Goal: Use online tool/utility: Utilize a website feature to perform a specific function

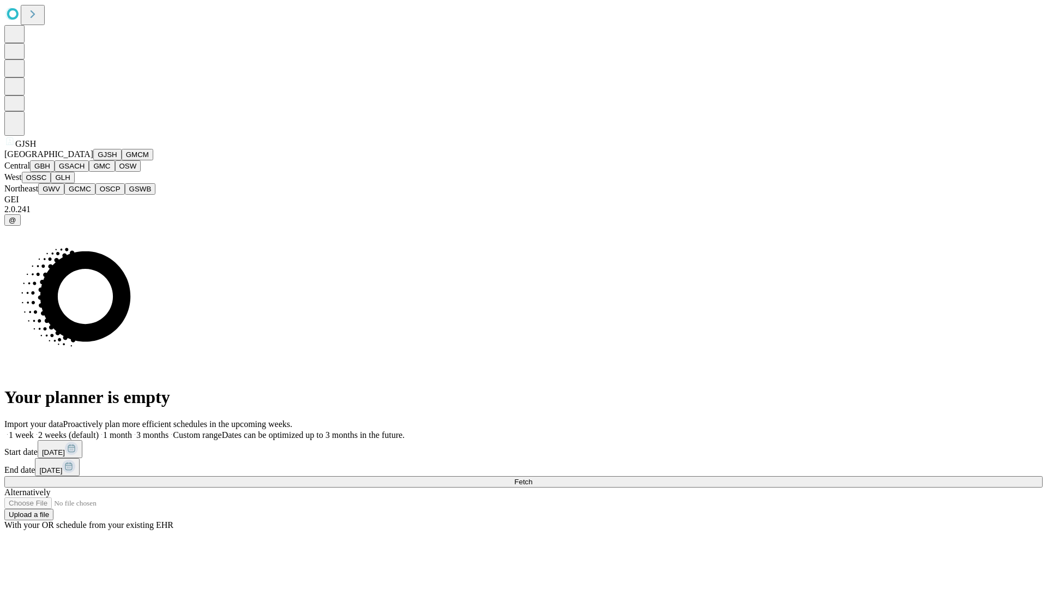
click at [93, 160] on button "GJSH" at bounding box center [107, 154] width 28 height 11
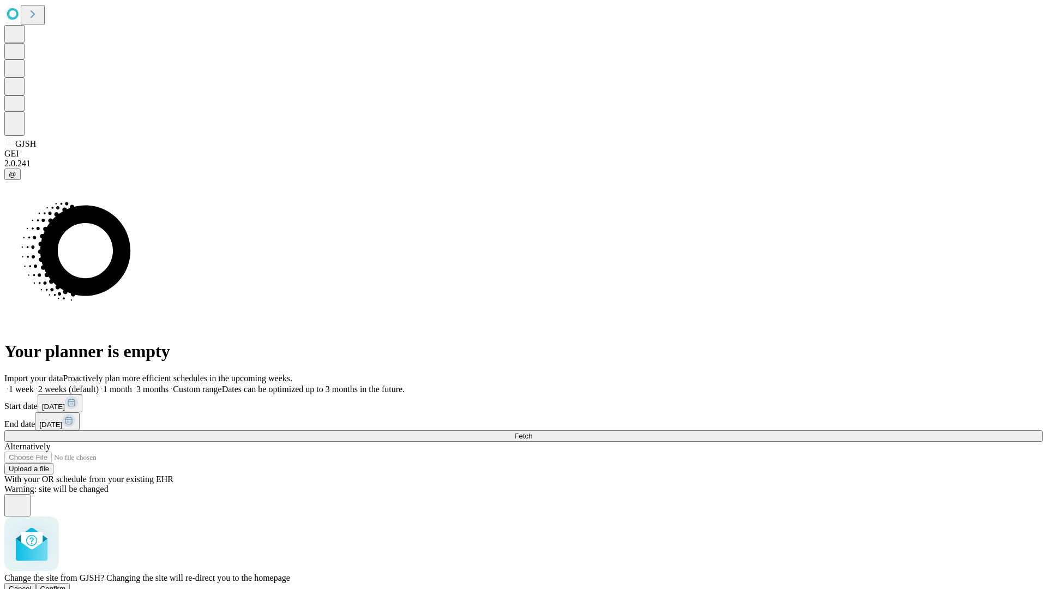
click at [66, 585] on span "Confirm" at bounding box center [53, 589] width 26 height 8
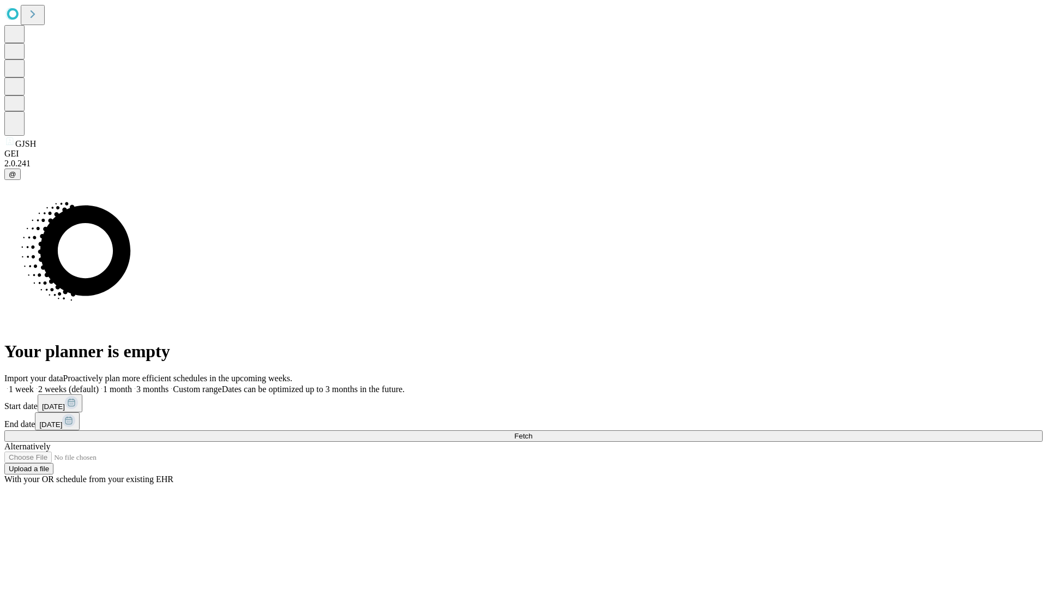
click at [132, 384] on label "1 month" at bounding box center [115, 388] width 33 height 9
click at [532, 432] on span "Fetch" at bounding box center [523, 436] width 18 height 8
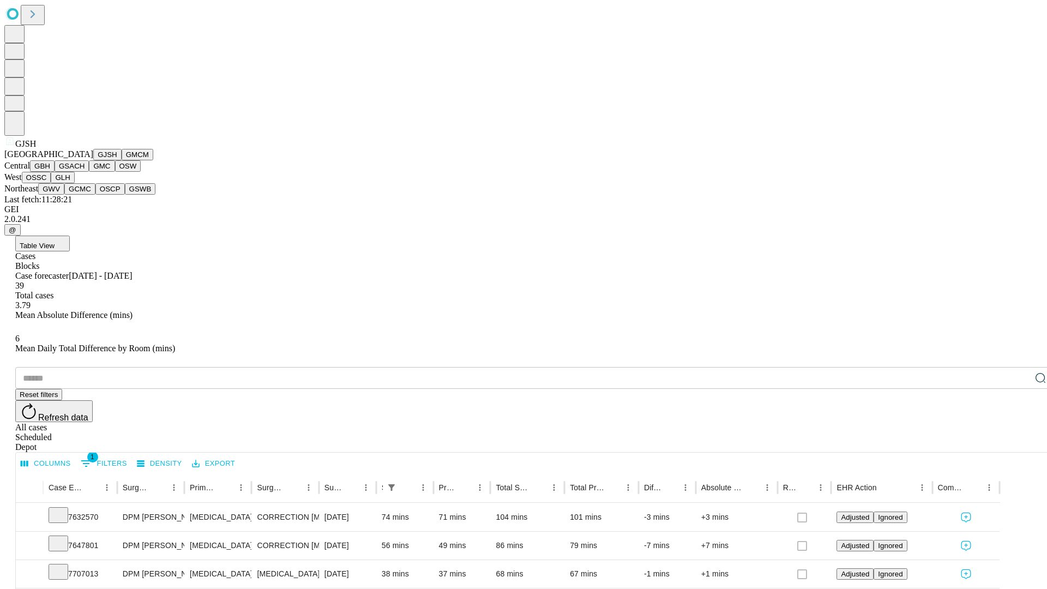
click at [122, 160] on button "GMCM" at bounding box center [138, 154] width 32 height 11
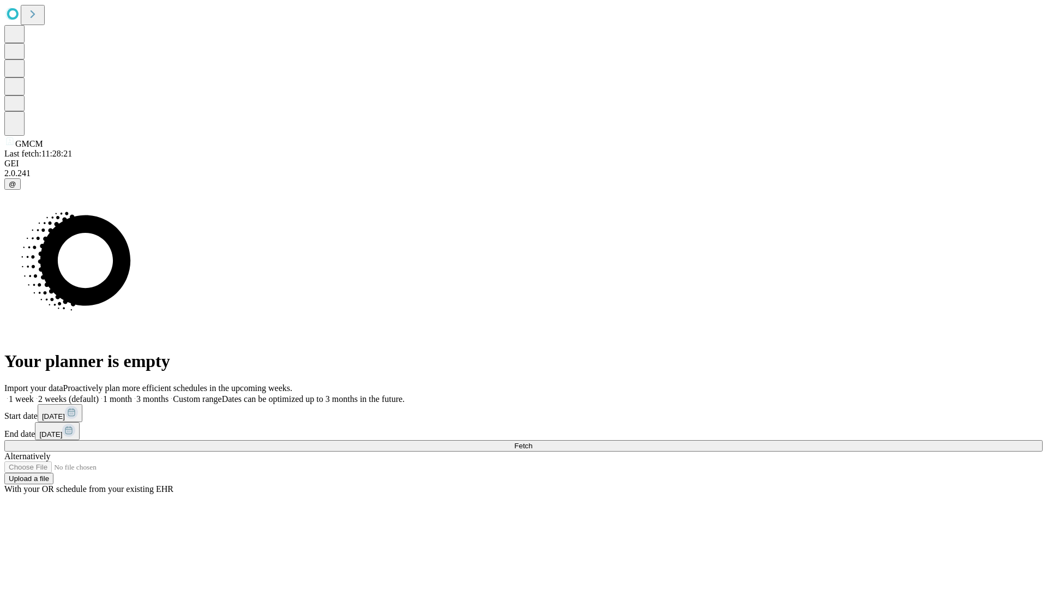
click at [132, 394] on label "1 month" at bounding box center [115, 398] width 33 height 9
click at [532, 442] on span "Fetch" at bounding box center [523, 446] width 18 height 8
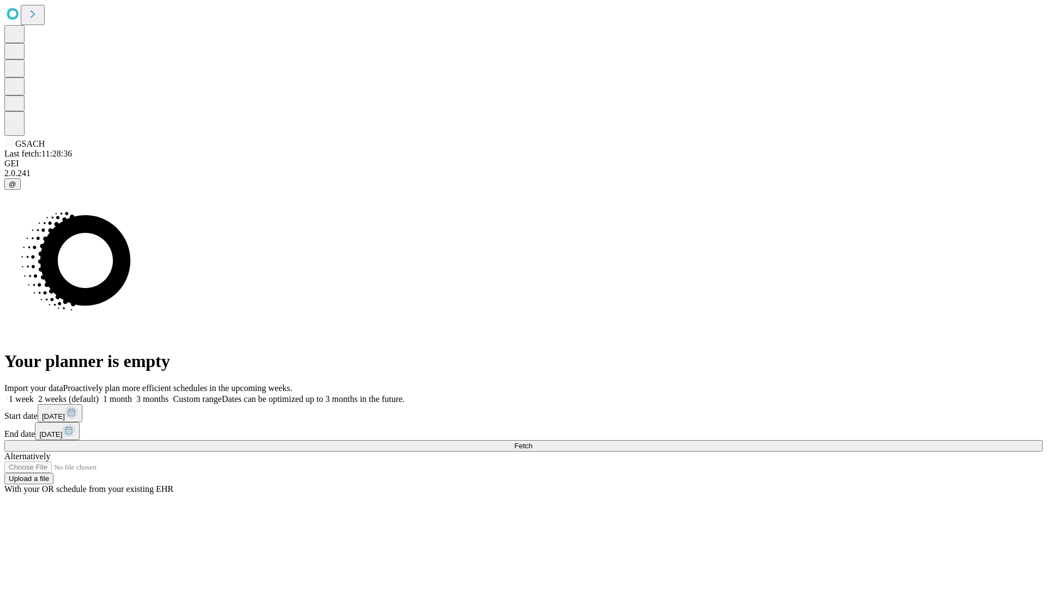
click at [532, 442] on span "Fetch" at bounding box center [523, 446] width 18 height 8
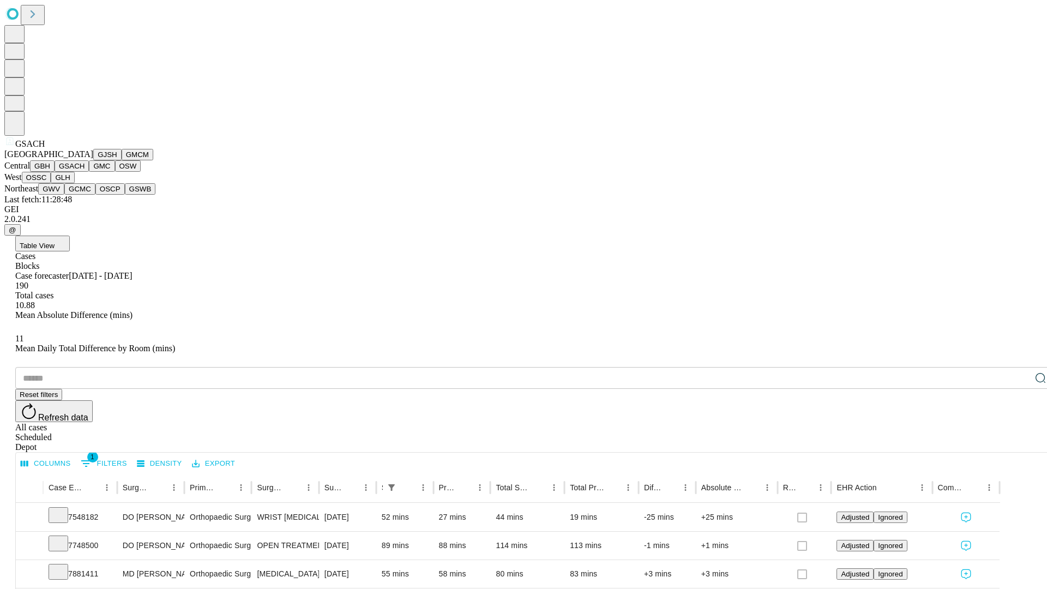
click at [89, 172] on button "GMC" at bounding box center [102, 165] width 26 height 11
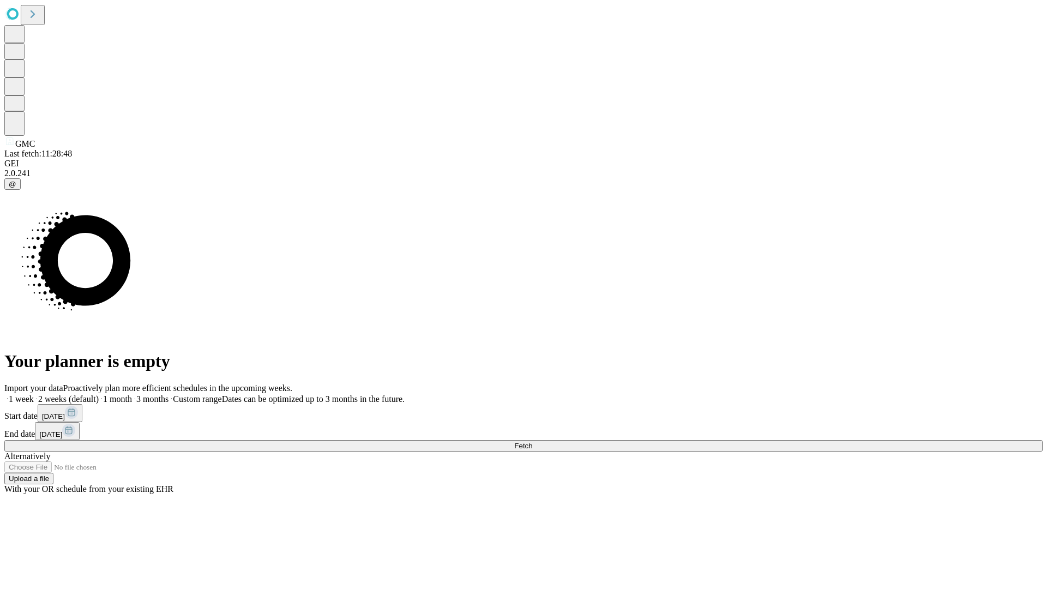
click at [132, 394] on label "1 month" at bounding box center [115, 398] width 33 height 9
click at [532, 442] on span "Fetch" at bounding box center [523, 446] width 18 height 8
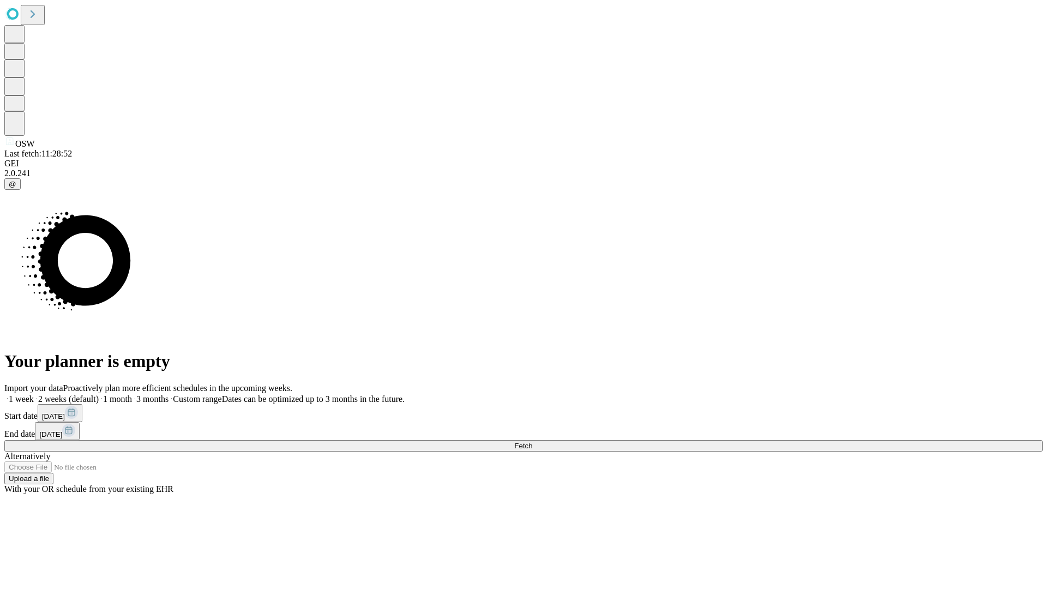
click at [132, 394] on label "1 month" at bounding box center [115, 398] width 33 height 9
click at [532, 442] on span "Fetch" at bounding box center [523, 446] width 18 height 8
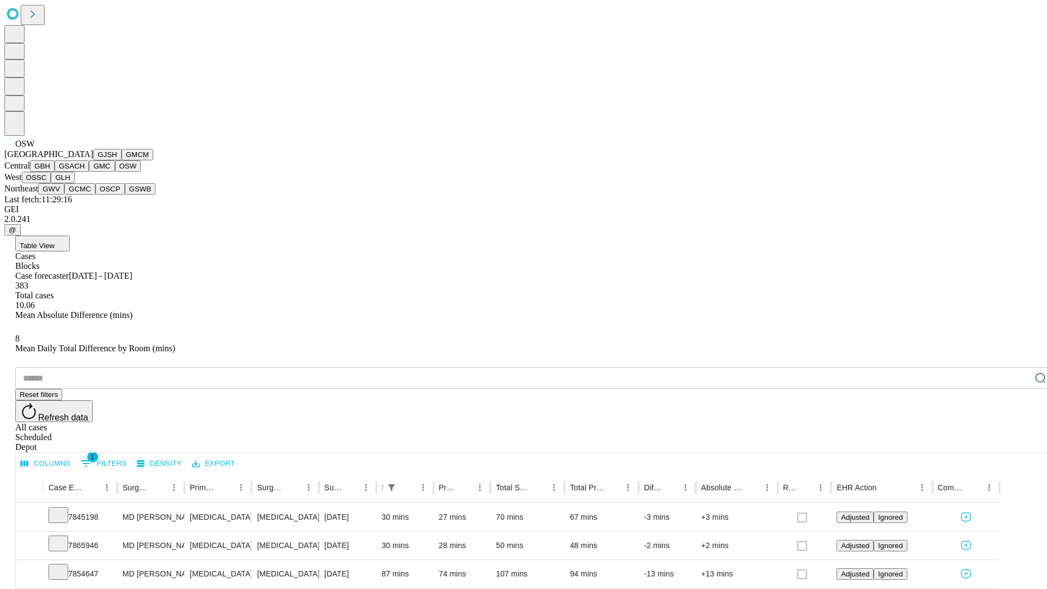
click at [51, 183] on button "OSSC" at bounding box center [36, 177] width 29 height 11
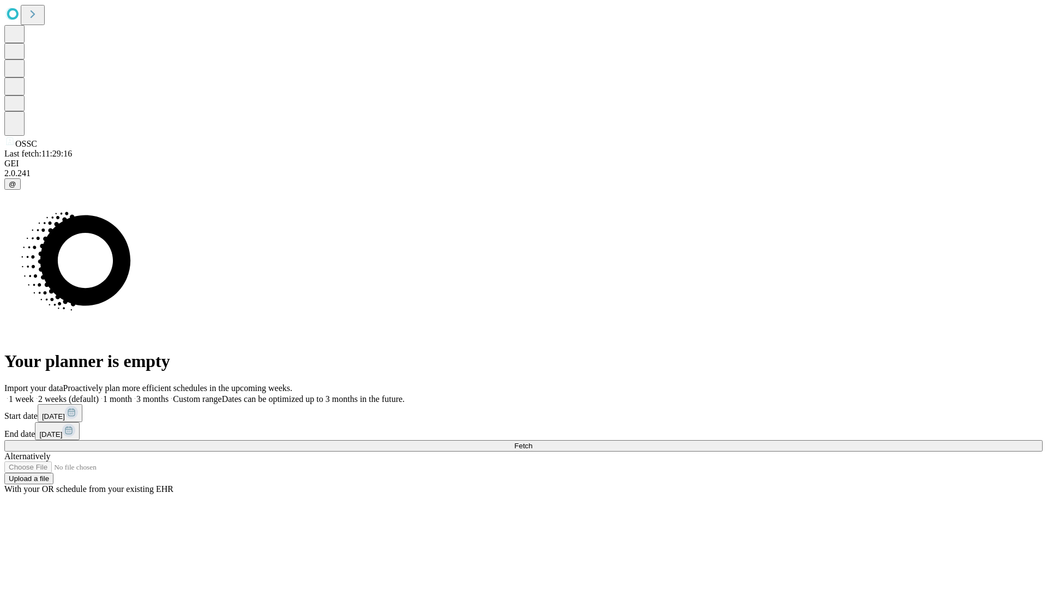
click at [132, 394] on label "1 month" at bounding box center [115, 398] width 33 height 9
click at [532, 442] on span "Fetch" at bounding box center [523, 446] width 18 height 8
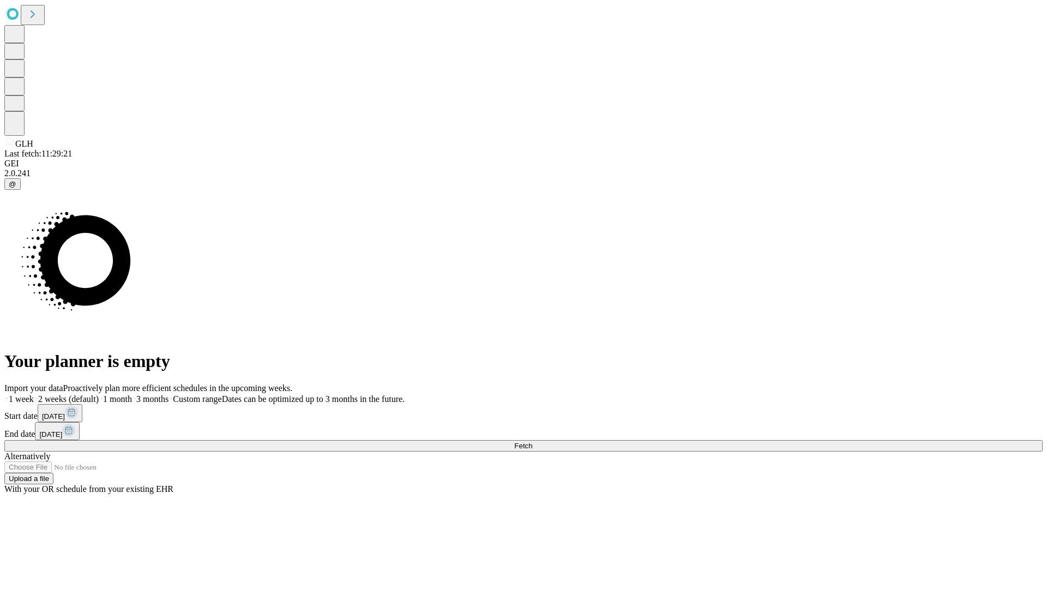
click at [132, 394] on label "1 month" at bounding box center [115, 398] width 33 height 9
click at [532, 442] on span "Fetch" at bounding box center [523, 446] width 18 height 8
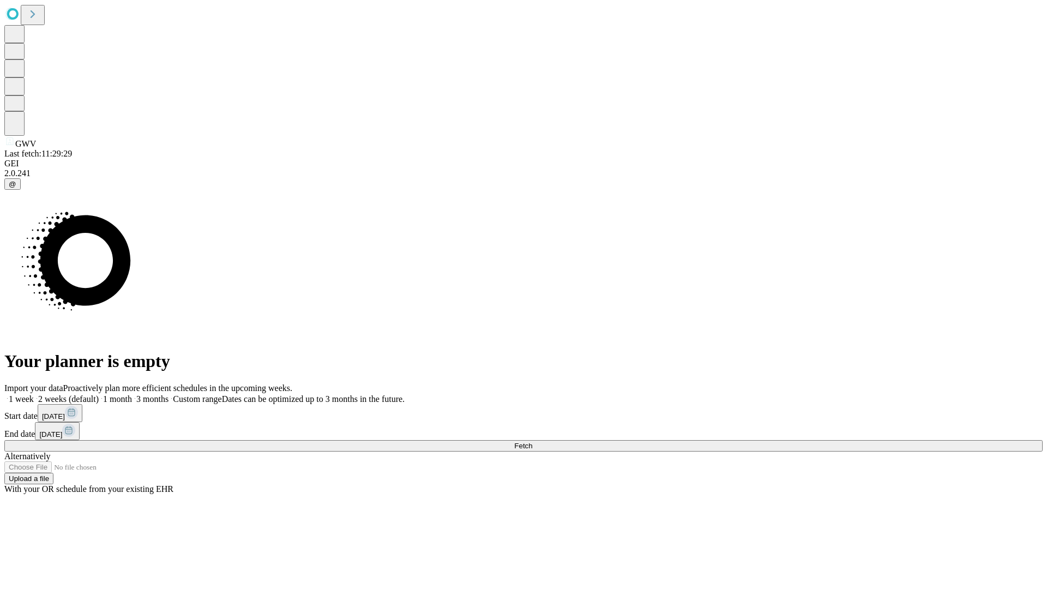
click at [532, 442] on span "Fetch" at bounding box center [523, 446] width 18 height 8
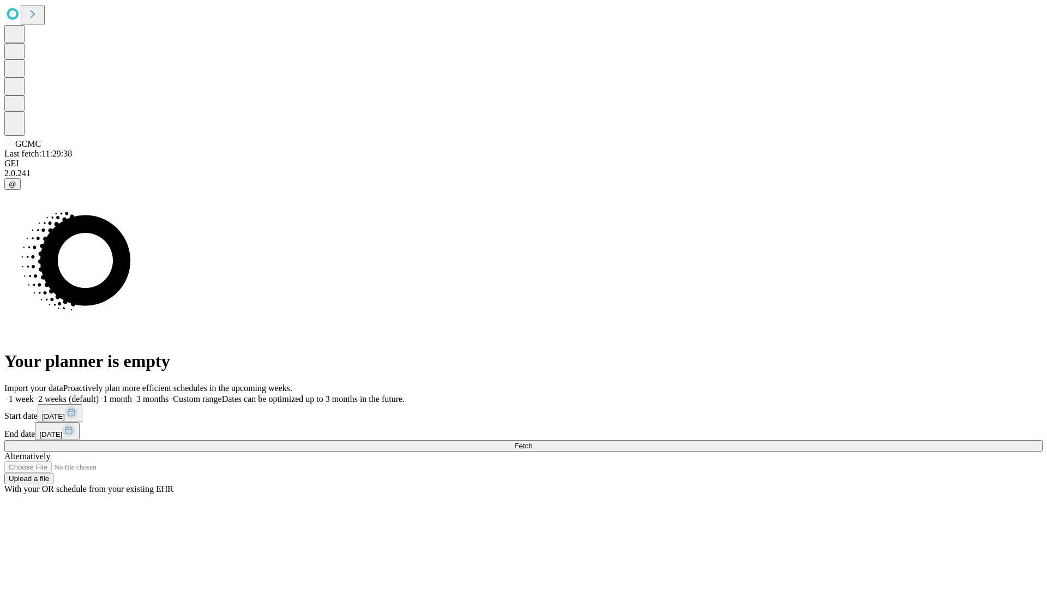
click at [532, 442] on span "Fetch" at bounding box center [523, 446] width 18 height 8
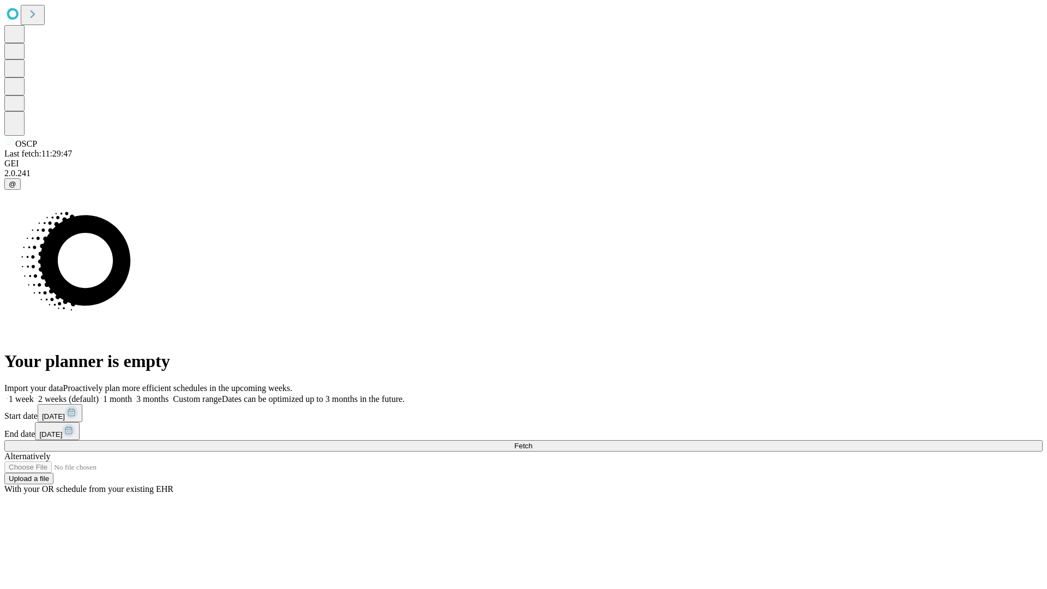
click at [132, 394] on label "1 month" at bounding box center [115, 398] width 33 height 9
click at [532, 442] on span "Fetch" at bounding box center [523, 446] width 18 height 8
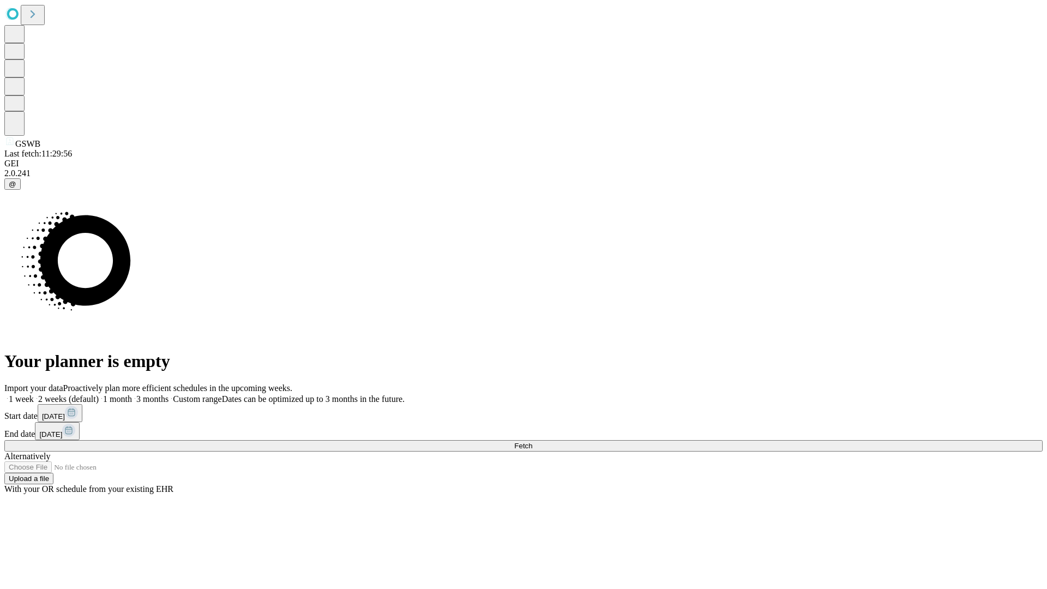
click at [132, 394] on label "1 month" at bounding box center [115, 398] width 33 height 9
click at [532, 442] on span "Fetch" at bounding box center [523, 446] width 18 height 8
